Goal: Check status: Check status

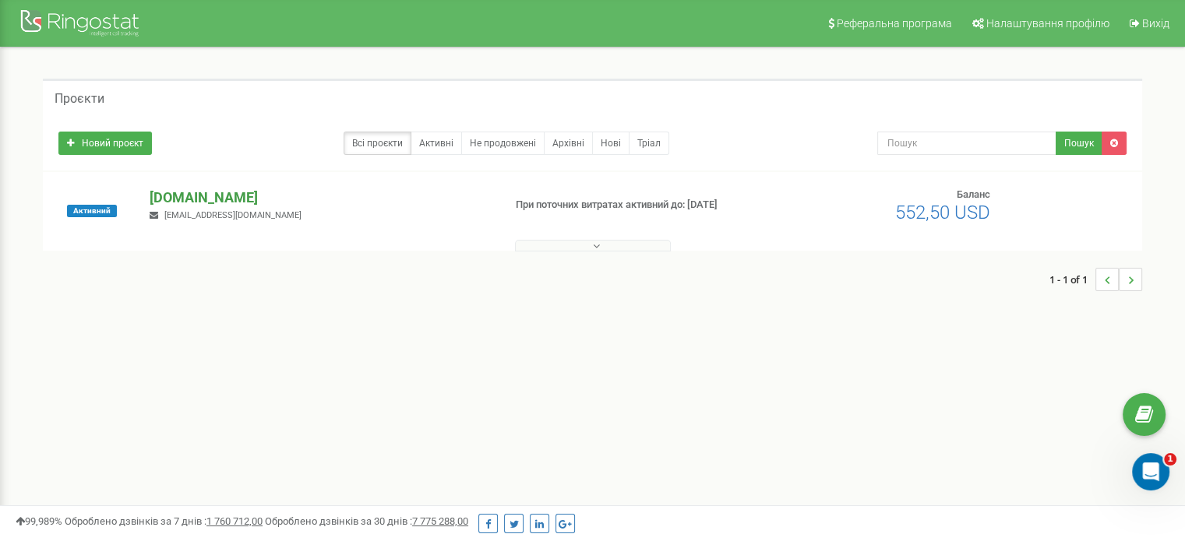
click at [302, 202] on p "[DOMAIN_NAME]" at bounding box center [320, 198] width 340 height 20
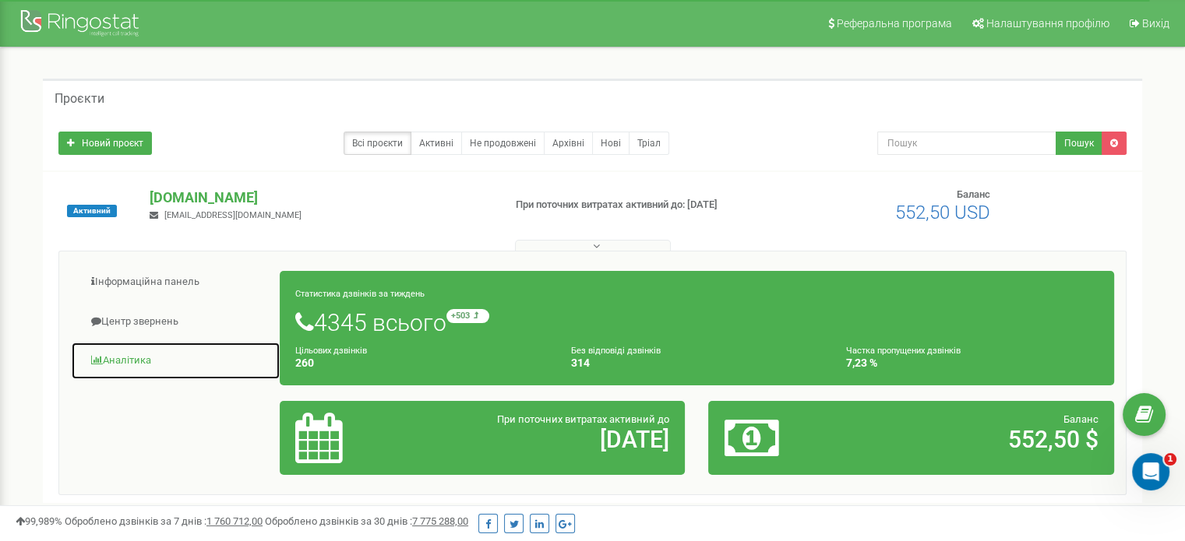
click at [131, 358] on link "Аналiтика" at bounding box center [176, 361] width 210 height 38
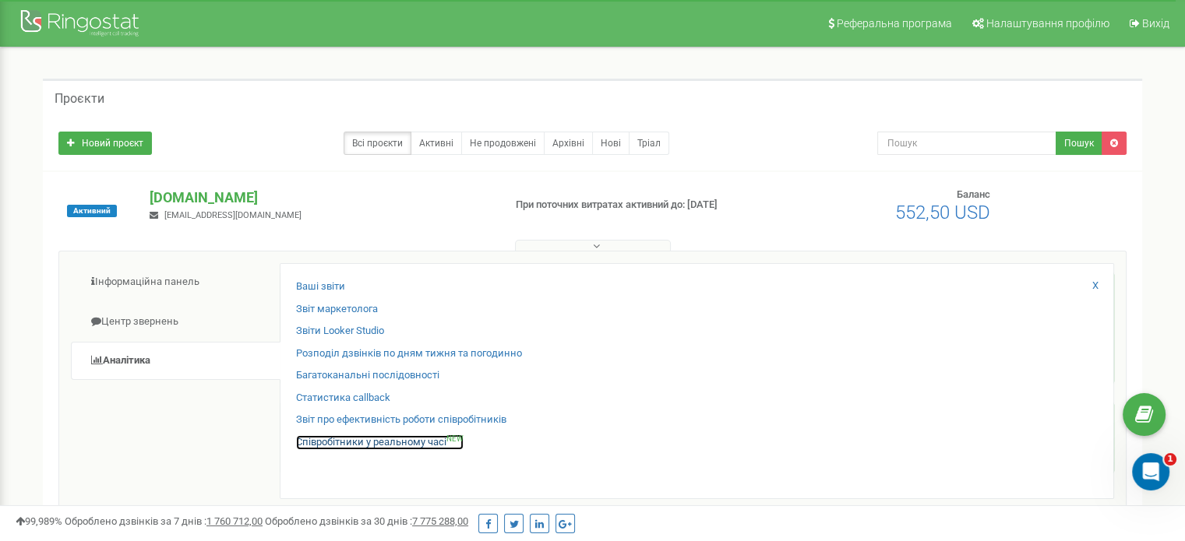
click at [417, 438] on link "Співробітники у реальному часі NEW" at bounding box center [380, 443] width 168 height 15
click at [418, 438] on link "Співробітники у реальному часі NEW" at bounding box center [380, 443] width 168 height 15
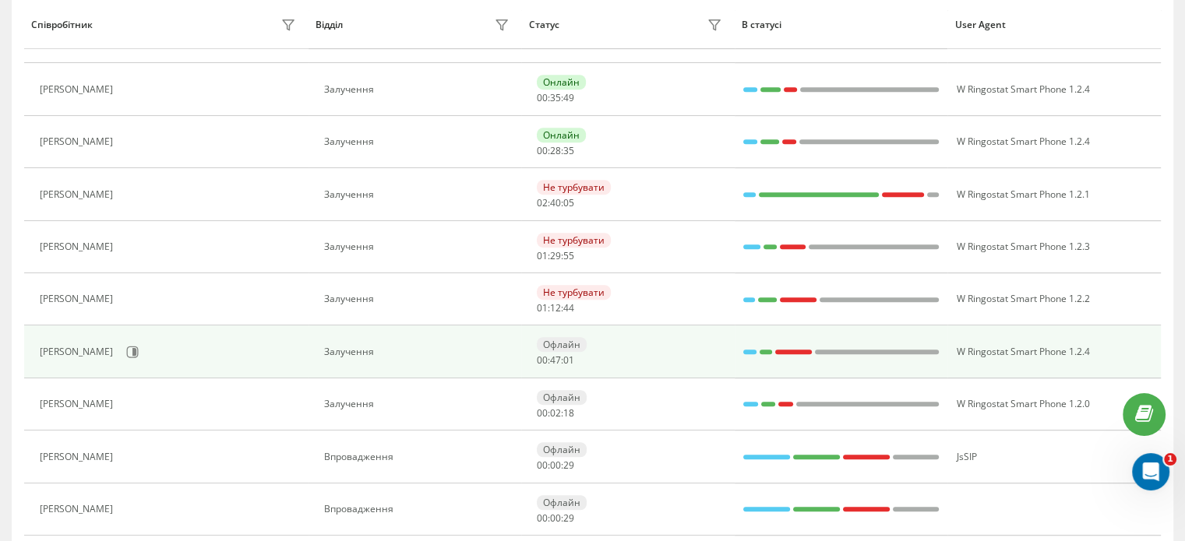
scroll to position [877, 0]
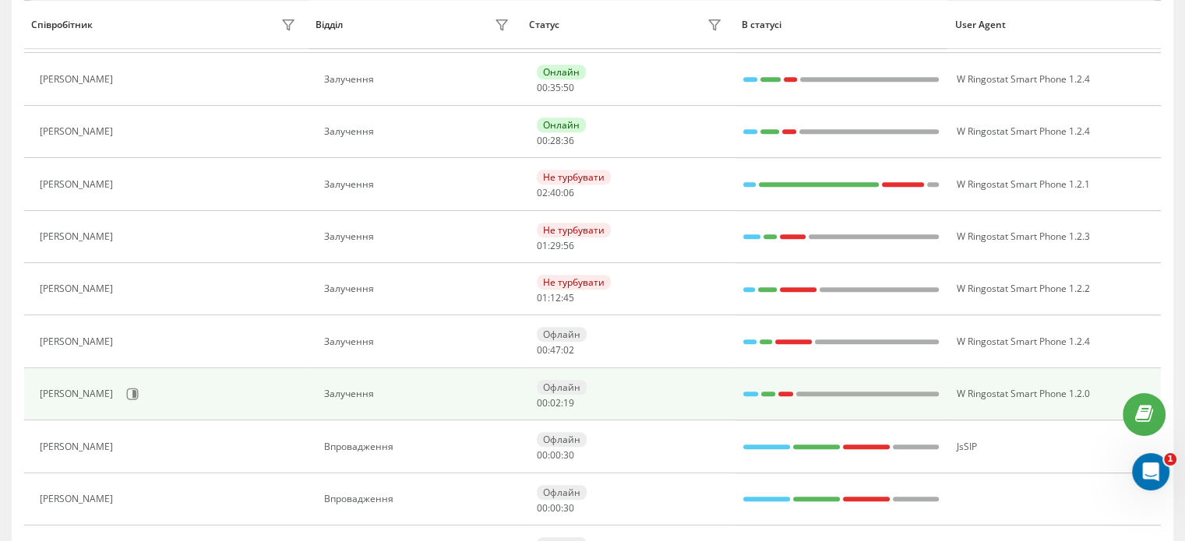
click at [87, 394] on div "Зарема Александра" at bounding box center [78, 394] width 77 height 11
click at [93, 390] on div "Зарема Александра" at bounding box center [78, 394] width 77 height 11
click at [139, 392] on icon at bounding box center [132, 394] width 12 height 12
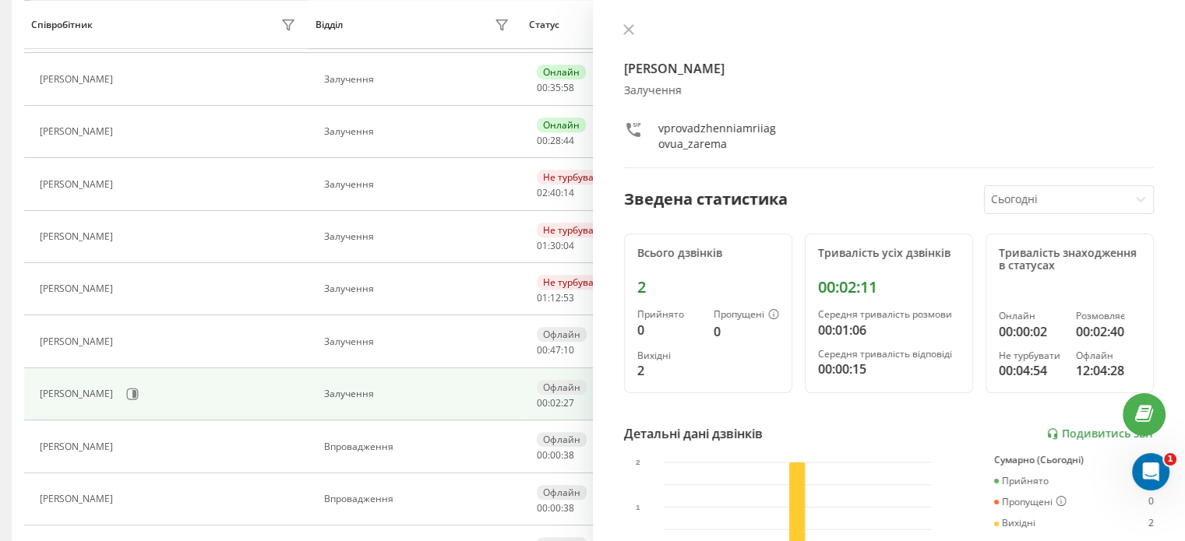
click at [630, 23] on div at bounding box center [889, 31] width 531 height 16
click at [630, 30] on icon at bounding box center [628, 29] width 11 height 11
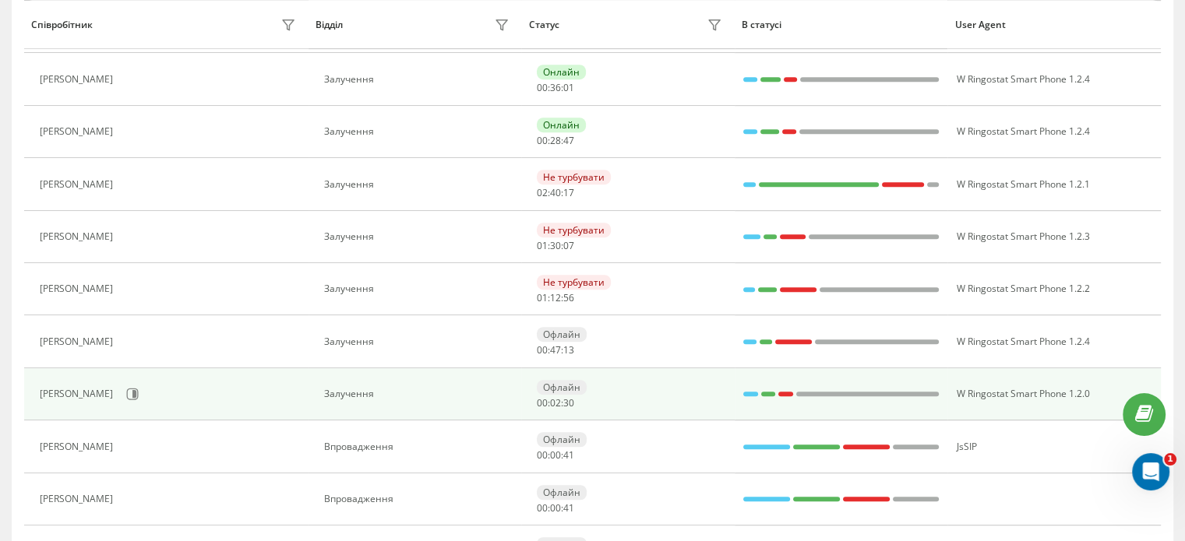
click at [561, 380] on div "Офлайн" at bounding box center [562, 387] width 50 height 15
click at [676, 373] on td "Офлайн 00 : 02 : 32" at bounding box center [627, 395] width 213 height 52
click at [254, 400] on div "Зарема Александра" at bounding box center [170, 394] width 260 height 26
click at [144, 399] on button at bounding box center [132, 394] width 23 height 23
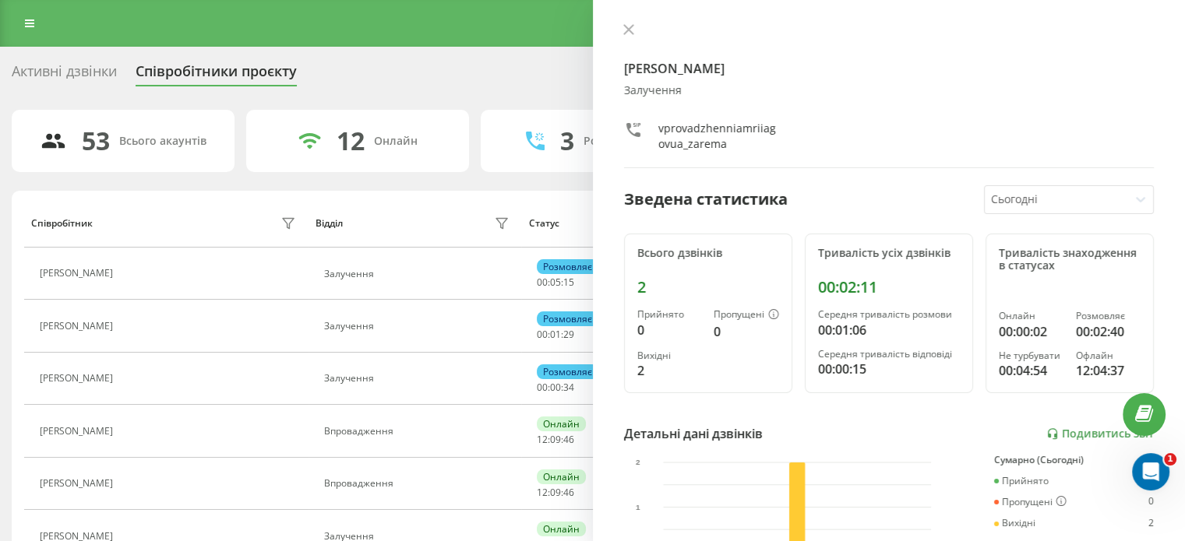
click at [626, 26] on icon at bounding box center [628, 29] width 11 height 11
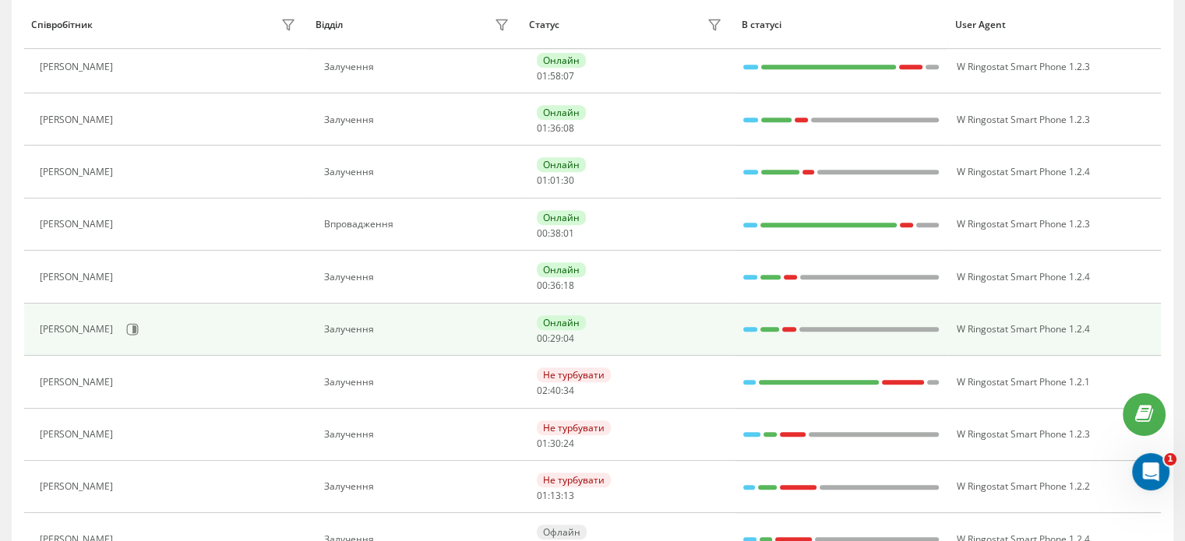
scroll to position [779, 0]
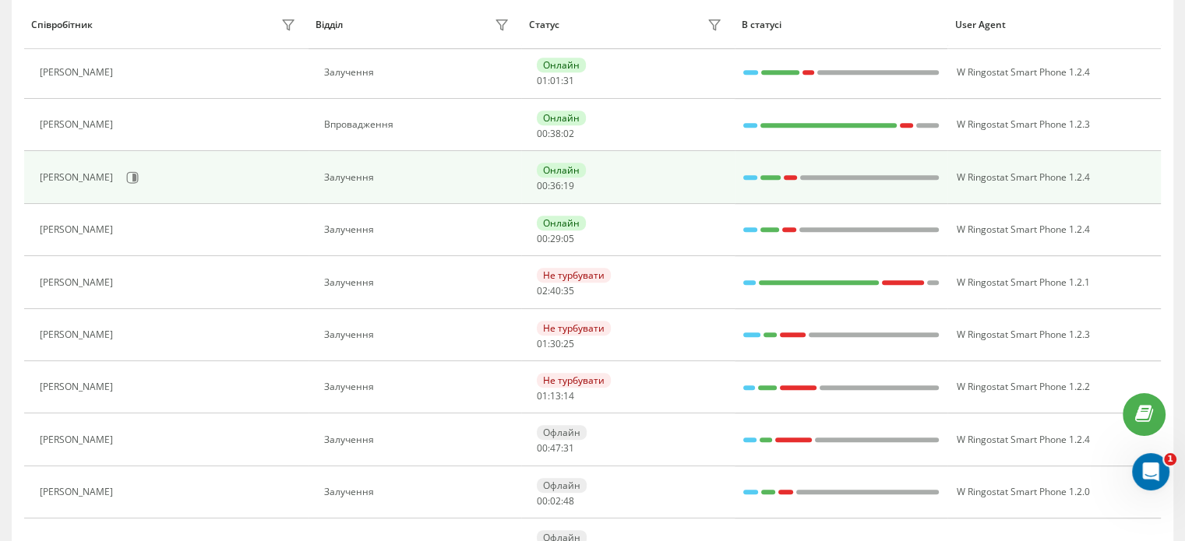
click at [562, 168] on div "Онлайн" at bounding box center [561, 170] width 49 height 15
click at [344, 193] on td "Залучення" at bounding box center [415, 177] width 213 height 52
click at [127, 177] on icon at bounding box center [133, 177] width 12 height 12
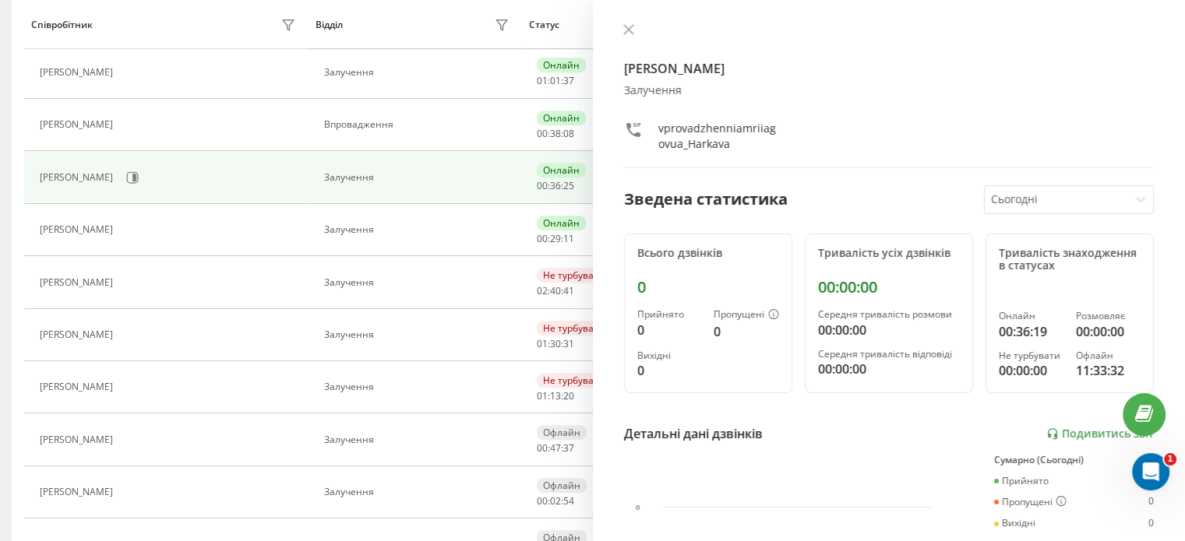
click at [630, 130] on icon at bounding box center [633, 130] width 19 height 19
click at [640, 125] on icon at bounding box center [633, 130] width 19 height 19
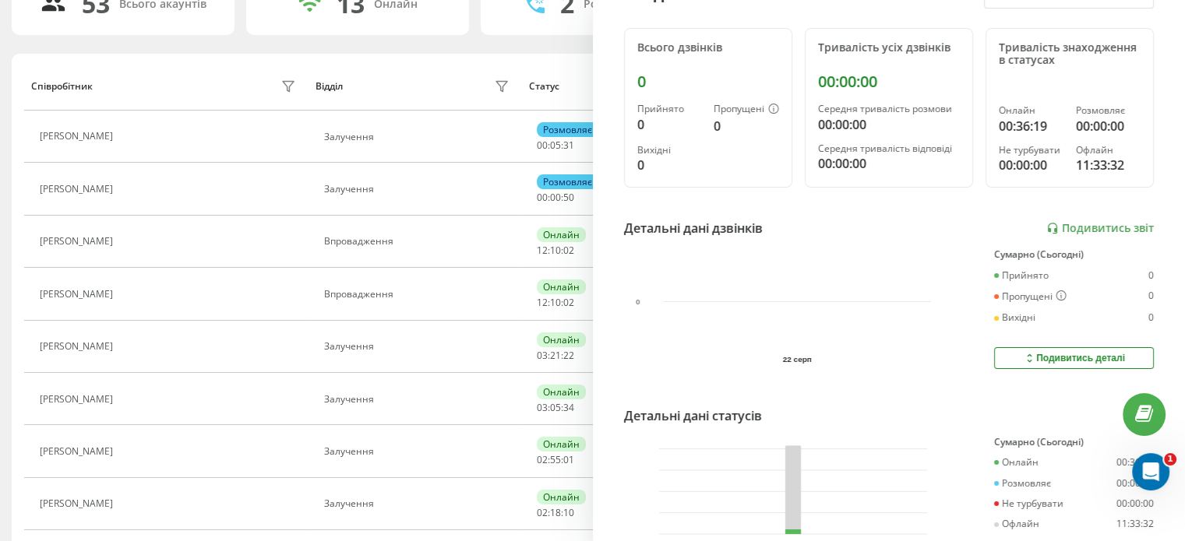
scroll to position [75, 0]
